Goal: Find specific page/section: Find specific page/section

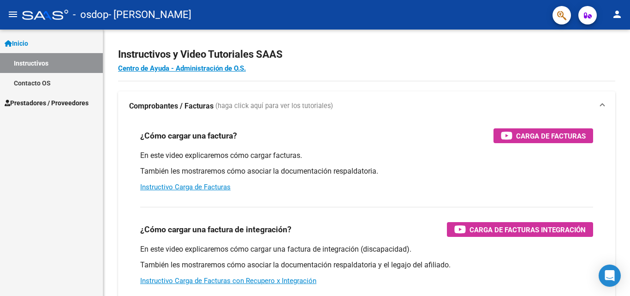
scroll to position [5, 0]
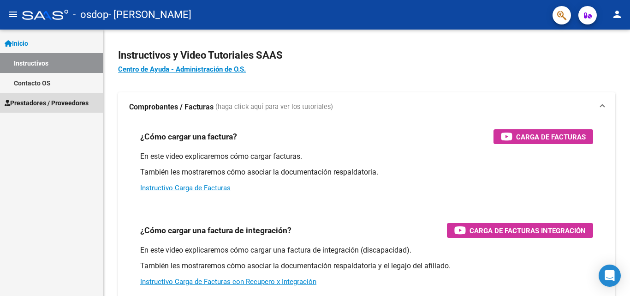
click at [32, 103] on span "Prestadores / Proveedores" at bounding box center [47, 103] width 84 height 10
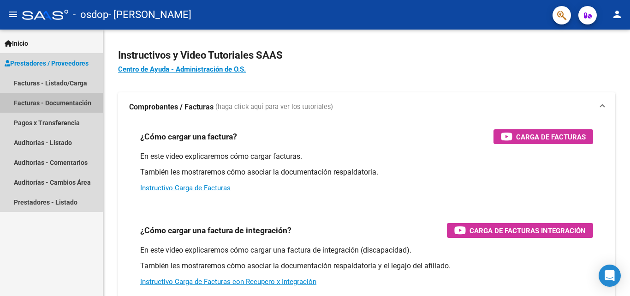
click at [30, 102] on link "Facturas - Documentación" at bounding box center [51, 103] width 103 height 20
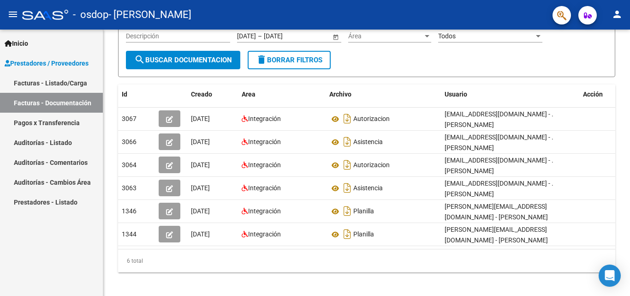
scroll to position [112, 0]
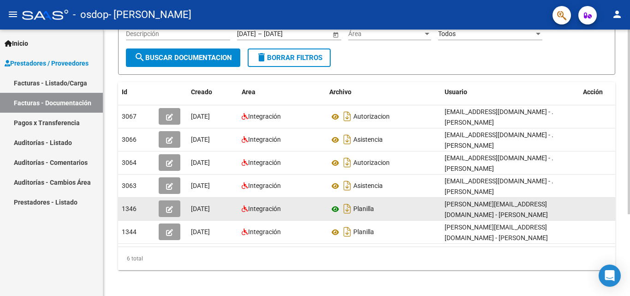
click at [337, 207] on icon at bounding box center [335, 208] width 12 height 11
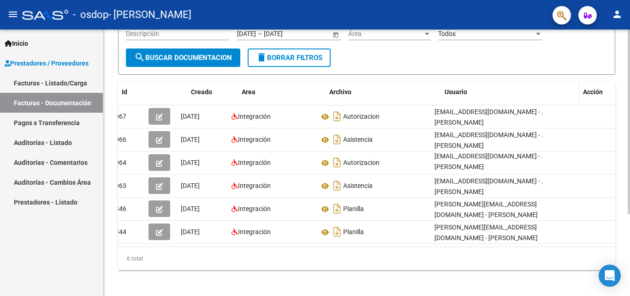
scroll to position [0, 0]
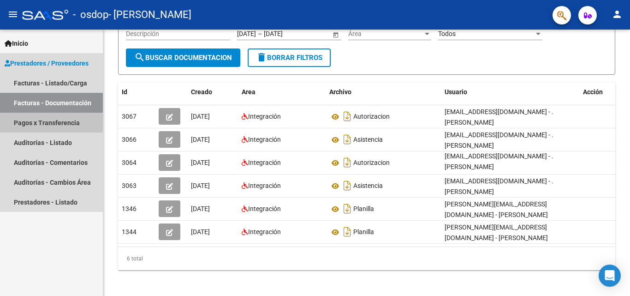
click at [25, 119] on link "Pagos x Transferencia" at bounding box center [51, 123] width 103 height 20
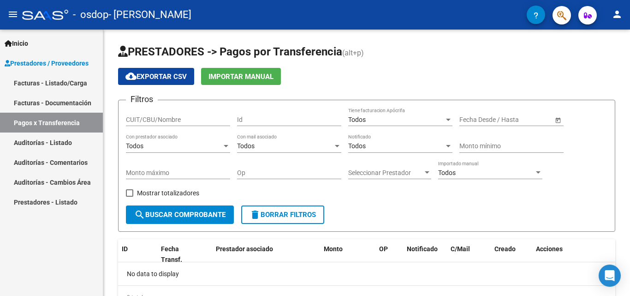
click at [32, 154] on link "Auditorías - Comentarios" at bounding box center [51, 162] width 103 height 20
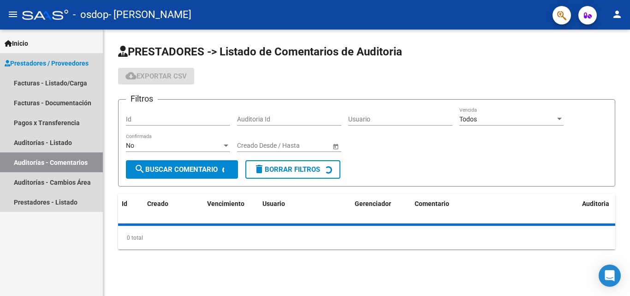
click at [32, 157] on link "Auditorías - Comentarios" at bounding box center [51, 162] width 103 height 20
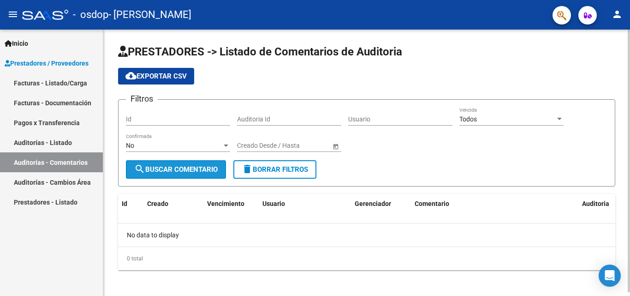
click at [205, 166] on span "search Buscar Comentario" at bounding box center [175, 169] width 83 height 8
click at [205, 170] on span "search Buscar Comentario" at bounding box center [175, 169] width 83 height 8
click at [205, 146] on div "No" at bounding box center [174, 146] width 96 height 8
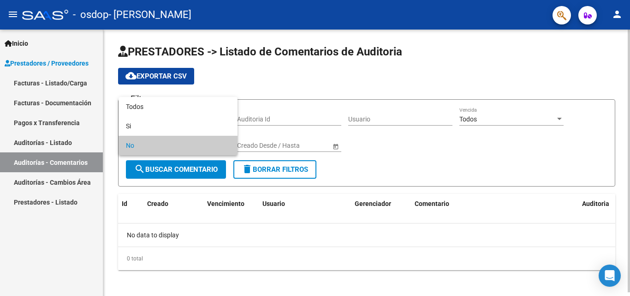
click at [205, 146] on span "No" at bounding box center [178, 145] width 104 height 19
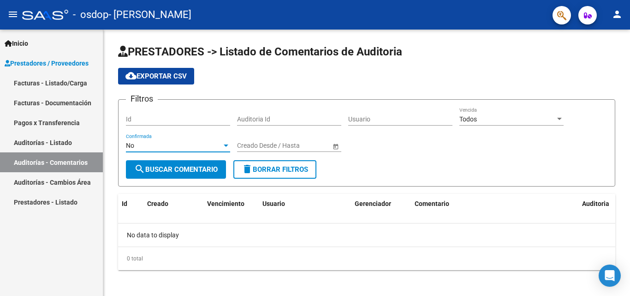
click at [28, 179] on link "Auditorías - Cambios Área" at bounding box center [51, 182] width 103 height 20
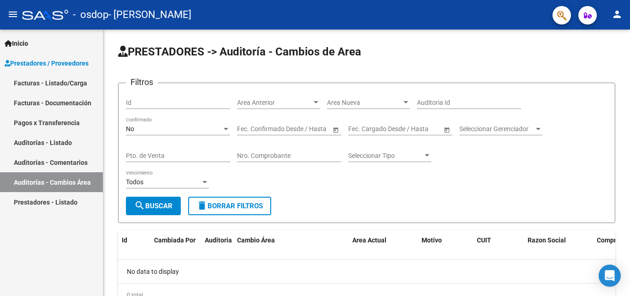
click at [28, 199] on link "Prestadores - Listado" at bounding box center [51, 202] width 103 height 20
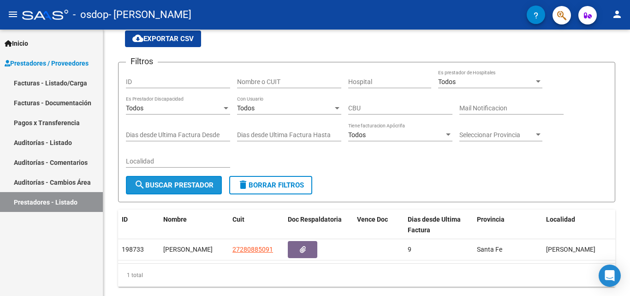
scroll to position [65, 0]
